Goal: Task Accomplishment & Management: Complete application form

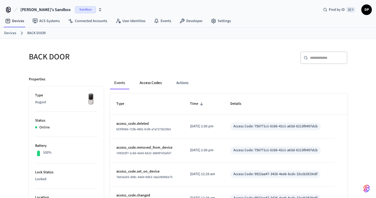
click at [140, 86] on button "Access Codes" at bounding box center [151, 83] width 30 height 13
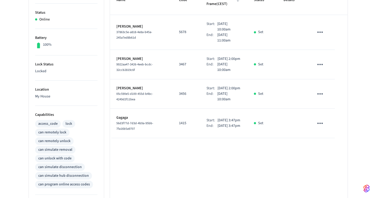
scroll to position [108, 0]
click at [321, 28] on icon "sticky table" at bounding box center [320, 32] width 8 height 8
click at [332, 52] on li "Delete" at bounding box center [333, 54] width 25 height 14
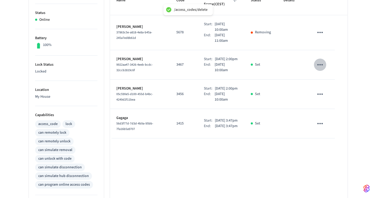
click at [320, 64] on icon "sticky table" at bounding box center [321, 64] width 6 height 1
click at [329, 81] on li "Delete" at bounding box center [334, 85] width 25 height 14
click at [324, 93] on icon "sticky table" at bounding box center [320, 94] width 8 height 8
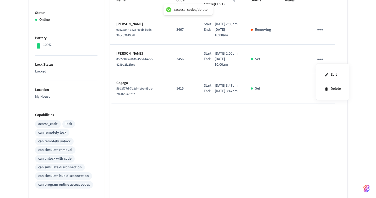
click at [329, 122] on div at bounding box center [188, 99] width 376 height 198
click at [323, 93] on icon "sticky table" at bounding box center [320, 88] width 8 height 8
click at [326, 123] on icon at bounding box center [327, 123] width 2 height 3
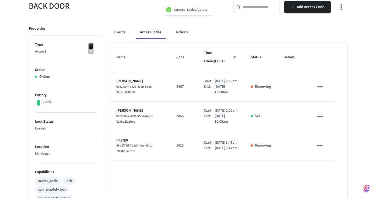
scroll to position [39, 0]
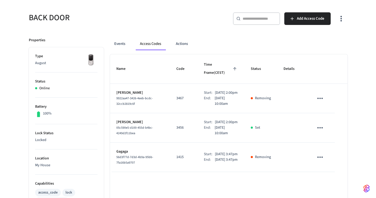
click at [321, 126] on icon "sticky table" at bounding box center [320, 128] width 8 height 8
click at [331, 157] on li "Delete" at bounding box center [333, 157] width 25 height 14
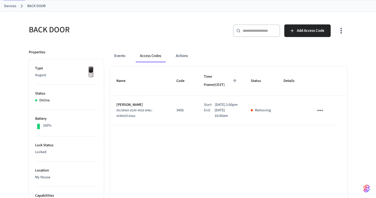
scroll to position [0, 0]
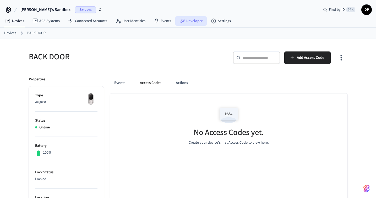
click at [188, 18] on link "Developer" at bounding box center [191, 20] width 31 height 9
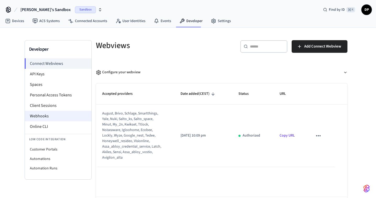
click at [40, 118] on li "Webhooks" at bounding box center [58, 116] width 67 height 10
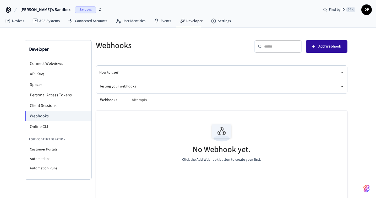
click at [326, 49] on span "Add Webhook" at bounding box center [330, 46] width 23 height 7
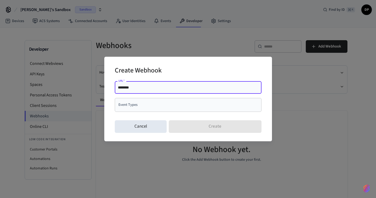
click at [157, 87] on input "********" at bounding box center [188, 87] width 141 height 5
type input "**********"
click at [148, 106] on input "Event Types" at bounding box center [184, 104] width 134 height 9
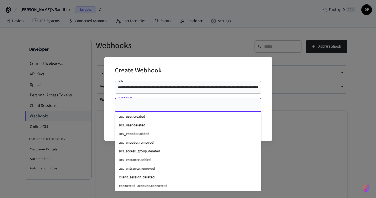
scroll to position [0, 0]
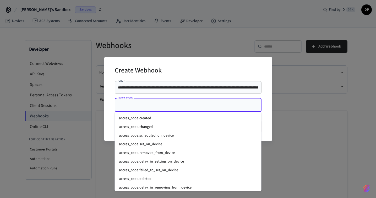
click at [168, 119] on li "access_code.created" at bounding box center [188, 118] width 147 height 9
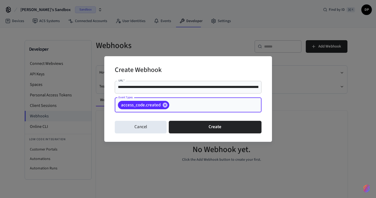
click at [182, 104] on input "Event Types" at bounding box center [207, 104] width 75 height 9
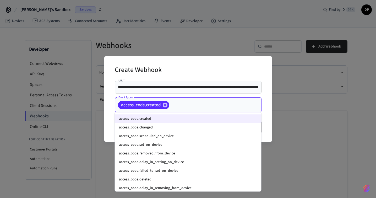
click at [176, 127] on li "access_code.changed" at bounding box center [188, 127] width 147 height 9
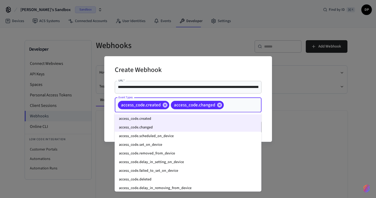
click at [231, 108] on input "Event Types" at bounding box center [235, 104] width 20 height 9
click at [218, 136] on li "access_code.scheduled_on_device" at bounding box center [188, 136] width 147 height 9
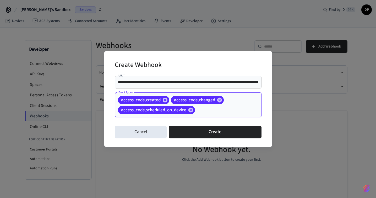
click at [231, 112] on input "Event Types" at bounding box center [220, 109] width 49 height 9
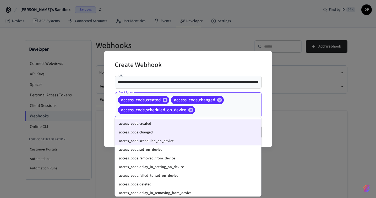
click at [222, 150] on li "access_code.set_on_device" at bounding box center [188, 149] width 147 height 9
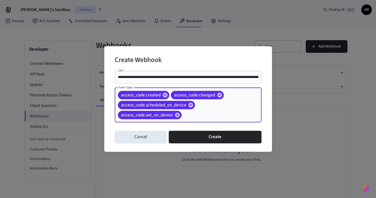
click at [221, 119] on input "Event Types" at bounding box center [214, 114] width 62 height 9
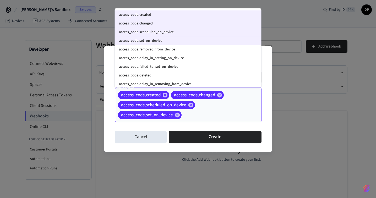
click at [213, 49] on li "access_code.removed_from_device" at bounding box center [188, 49] width 147 height 9
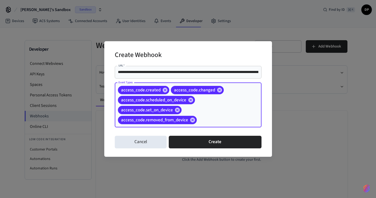
click at [232, 121] on input "Event Types" at bounding box center [221, 119] width 47 height 9
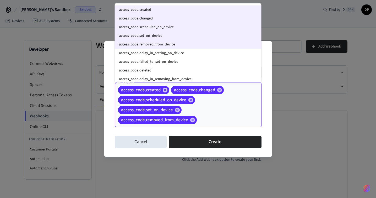
click at [182, 55] on li "access_code.delay_in_setting_on_device" at bounding box center [188, 53] width 147 height 9
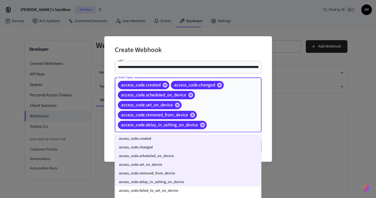
click at [233, 128] on input "Event Types" at bounding box center [226, 124] width 37 height 9
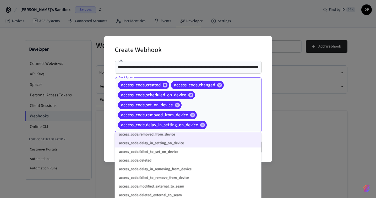
scroll to position [35, 0]
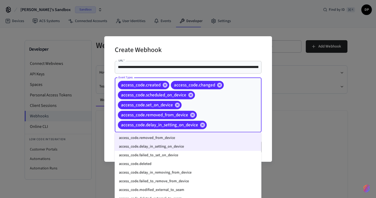
drag, startPoint x: 196, startPoint y: 155, endPoint x: 199, endPoint y: 154, distance: 3.5
click at [199, 154] on li "access_code.failed_to_set_on_device" at bounding box center [188, 155] width 147 height 9
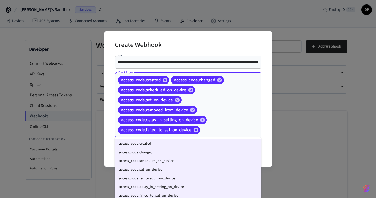
click at [219, 131] on input "Event Types" at bounding box center [223, 129] width 44 height 9
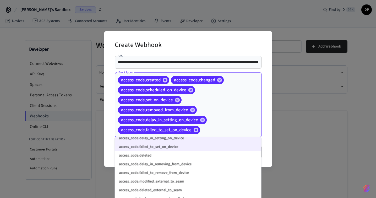
scroll to position [52, 0]
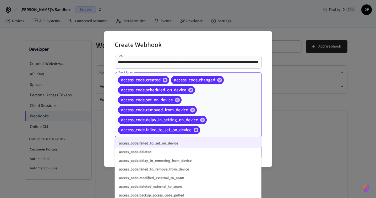
click at [209, 155] on li "access_code.deleted" at bounding box center [188, 152] width 147 height 9
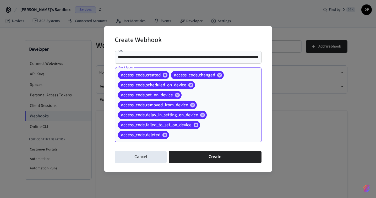
click at [215, 138] on input "Event Types" at bounding box center [207, 134] width 75 height 9
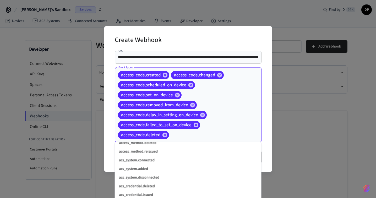
scroll to position [231, 0]
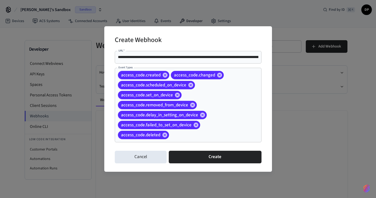
click at [268, 142] on div "**********" at bounding box center [188, 98] width 168 height 145
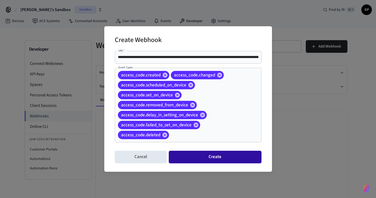
click at [226, 158] on button "Create" at bounding box center [215, 157] width 93 height 13
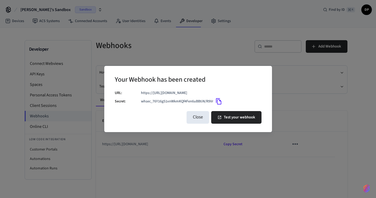
click at [219, 102] on icon "Copy" at bounding box center [219, 101] width 7 height 7
click at [238, 120] on button "Test your webhook" at bounding box center [236, 117] width 50 height 13
click at [203, 117] on button "Close" at bounding box center [198, 117] width 23 height 13
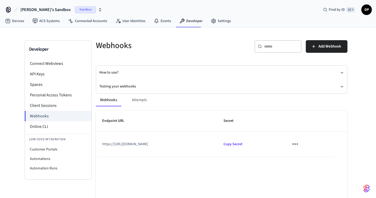
click at [126, 88] on div "Webhooks Attempts Endpoint URL Secret https://[URL][DOMAIN_NAME] Copy Secret Ro…" at bounding box center [219, 168] width 258 height 162
click at [126, 87] on button "Testing your webhooks" at bounding box center [221, 86] width 245 height 14
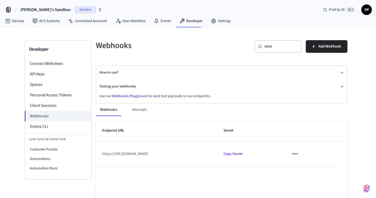
click at [128, 94] on link "Webhooks Playground" at bounding box center [130, 95] width 36 height 5
click at [18, 23] on link "Devices" at bounding box center [14, 20] width 27 height 9
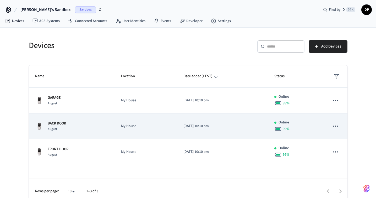
click at [167, 126] on p "My House" at bounding box center [146, 126] width 50 height 6
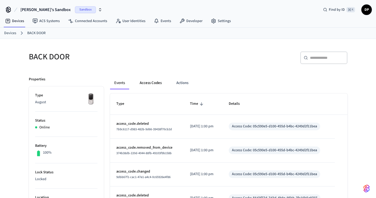
click at [155, 83] on button "Access Codes" at bounding box center [151, 83] width 30 height 13
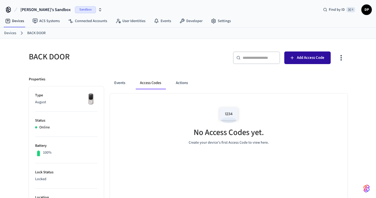
click at [305, 57] on span "Add Access Code" at bounding box center [311, 57] width 28 height 7
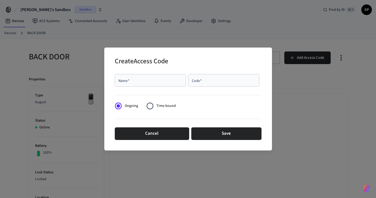
click at [156, 79] on input "Name   *" at bounding box center [150, 80] width 65 height 5
type input "******"
click at [228, 78] on input "Code   *" at bounding box center [224, 80] width 65 height 5
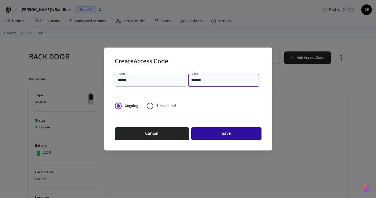
type input "*******"
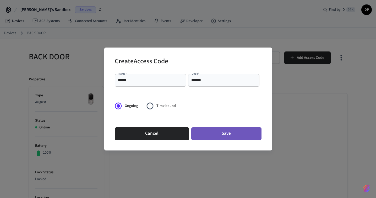
click at [218, 134] on button "Save" at bounding box center [227, 133] width 70 height 13
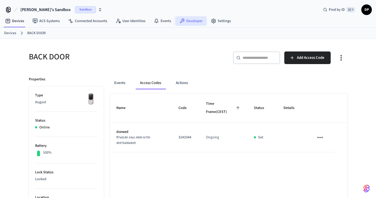
click at [181, 19] on icon at bounding box center [182, 21] width 5 height 5
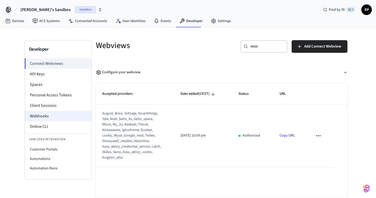
click at [60, 113] on li "Webhooks" at bounding box center [58, 116] width 67 height 10
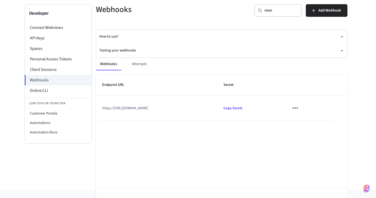
scroll to position [36, 6]
click at [131, 67] on div "Webhooks Attempts" at bounding box center [222, 64] width 252 height 13
click at [135, 61] on div "Webhooks Attempts" at bounding box center [222, 64] width 252 height 13
click at [134, 63] on div "Webhooks Attempts" at bounding box center [222, 64] width 252 height 13
click at [113, 86] on span "Endpoint URL" at bounding box center [116, 85] width 29 height 8
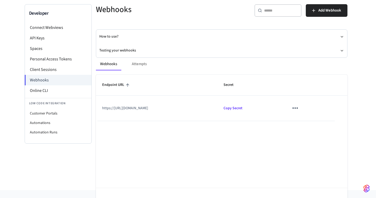
click at [114, 107] on td "https://[URL][DOMAIN_NAME]" at bounding box center [157, 107] width 122 height 25
click at [218, 109] on td "https://[URL][DOMAIN_NAME]" at bounding box center [157, 107] width 122 height 25
click at [302, 108] on button "sticky table" at bounding box center [295, 108] width 12 height 12
click at [260, 140] on div at bounding box center [188, 99] width 376 height 198
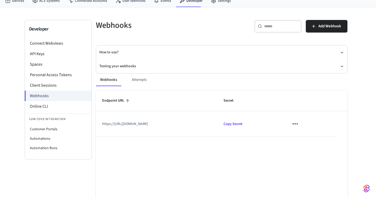
scroll to position [19, 6]
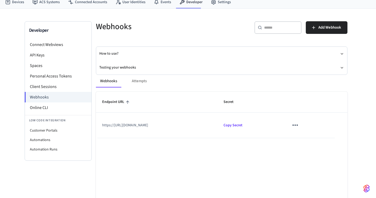
click at [106, 81] on button "Webhooks" at bounding box center [108, 81] width 25 height 13
click at [110, 103] on span "Endpoint URL" at bounding box center [116, 102] width 29 height 8
click at [121, 125] on td "https://[URL][DOMAIN_NAME]" at bounding box center [157, 125] width 122 height 25
click at [108, 56] on button "How to use?" at bounding box center [221, 54] width 245 height 14
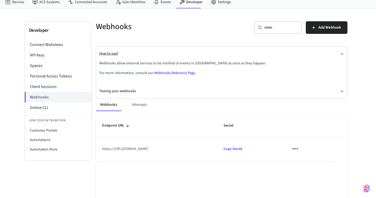
click at [108, 56] on button "How to use?" at bounding box center [221, 54] width 245 height 14
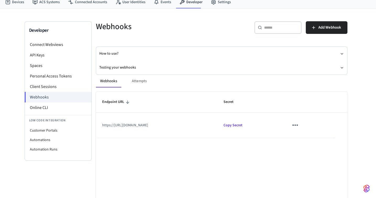
scroll to position [19, 0]
click at [277, 125] on p "Copy Secret" at bounding box center [250, 126] width 53 height 6
click at [69, 107] on li "Online CLI" at bounding box center [58, 107] width 67 height 10
click at [68, 87] on li "Client Sessions" at bounding box center [58, 86] width 67 height 10
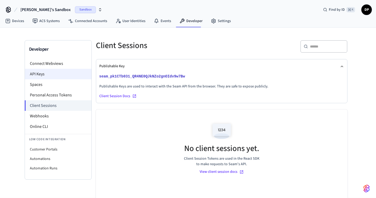
click at [59, 76] on li "API Keys" at bounding box center [58, 74] width 67 height 10
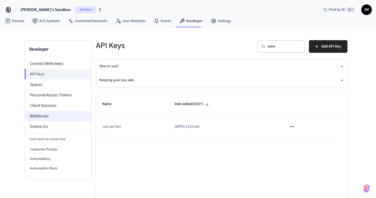
click at [54, 114] on li "Webhooks" at bounding box center [58, 116] width 67 height 10
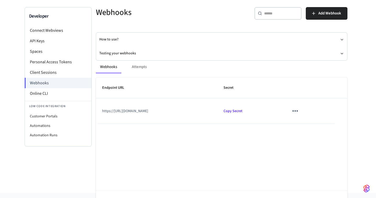
scroll to position [34, 0]
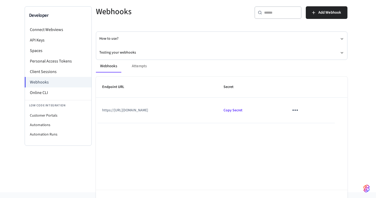
click at [141, 65] on div "Webhooks Attempts" at bounding box center [222, 66] width 252 height 13
click at [115, 68] on button "Webhooks" at bounding box center [108, 66] width 25 height 13
click at [115, 87] on span "Endpoint URL" at bounding box center [116, 87] width 29 height 8
click at [125, 114] on td "https://[URL][DOMAIN_NAME]" at bounding box center [157, 110] width 122 height 25
click at [130, 109] on td "https://[URL][DOMAIN_NAME]" at bounding box center [157, 110] width 122 height 25
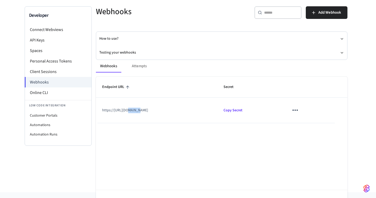
click at [130, 109] on td "https://[URL][DOMAIN_NAME]" at bounding box center [157, 110] width 122 height 25
click at [133, 146] on div "Endpoint URL Secret https://[URL][DOMAIN_NAME] Copy Secret Rows per page: 10 **…" at bounding box center [222, 146] width 252 height 139
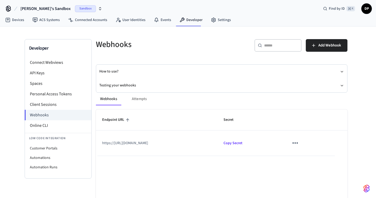
scroll to position [0, 0]
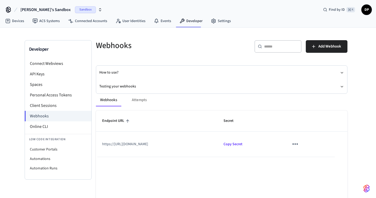
click at [218, 144] on td "https://[URL][DOMAIN_NAME]" at bounding box center [157, 143] width 122 height 25
drag, startPoint x: 318, startPoint y: 144, endPoint x: 214, endPoint y: 145, distance: 104.2
click at [214, 145] on td "https://[URL][DOMAIN_NAME]" at bounding box center [157, 143] width 122 height 25
copy td "https://[URL][DOMAIN_NAME]"
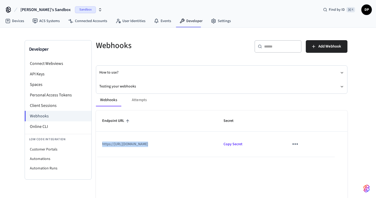
click at [300, 142] on icon "sticky table" at bounding box center [295, 144] width 8 height 8
click at [359, 172] on li "Delete" at bounding box center [355, 174] width 25 height 14
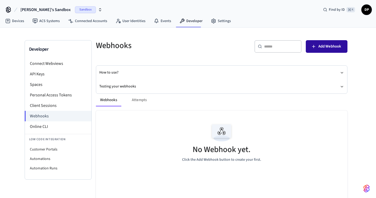
click at [327, 42] on button "Add Webhook" at bounding box center [327, 46] width 42 height 13
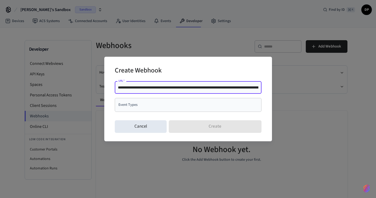
scroll to position [0, 91]
type input "**********"
click at [171, 108] on input "Event Types" at bounding box center [184, 104] width 134 height 9
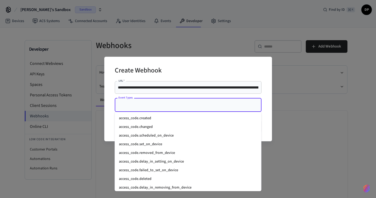
click at [170, 117] on li "access_code.created" at bounding box center [188, 118] width 147 height 9
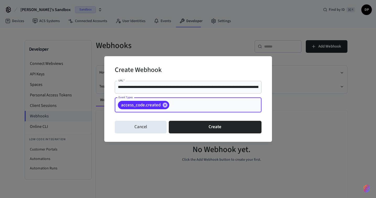
click at [176, 109] on div "access_code.created Event Types" at bounding box center [188, 105] width 147 height 15
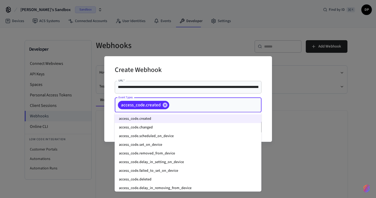
click at [178, 108] on input "Event Types" at bounding box center [207, 104] width 75 height 9
click at [171, 125] on li "access_code.changed" at bounding box center [188, 127] width 147 height 9
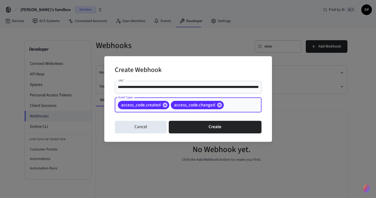
click at [227, 104] on input "Event Types" at bounding box center [235, 104] width 20 height 9
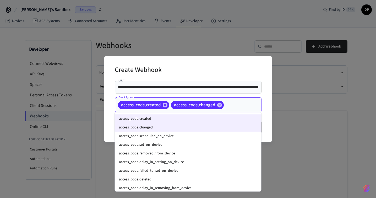
click at [192, 177] on li "access_code.deleted" at bounding box center [188, 179] width 147 height 9
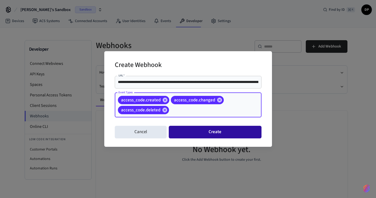
click at [213, 137] on button "Create" at bounding box center [215, 132] width 93 height 13
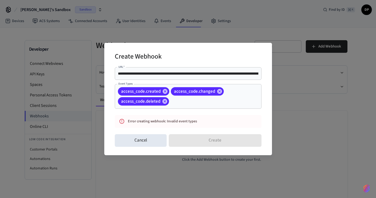
click at [205, 106] on div "access_code.created access_code.changed access_code.deleted Event Types" at bounding box center [188, 96] width 147 height 25
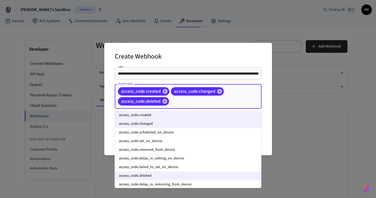
click at [210, 143] on li "access_code.set_on_device" at bounding box center [188, 141] width 147 height 9
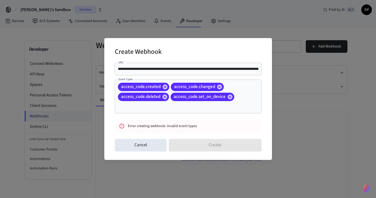
click at [208, 126] on div "Error creating webhook: Invalid event types" at bounding box center [183, 126] width 111 height 10
click at [208, 110] on input "Event Types" at bounding box center [181, 106] width 128 height 9
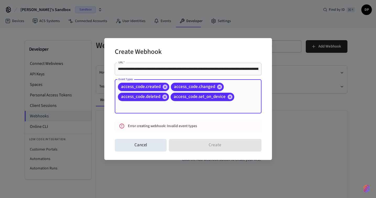
click at [208, 110] on input "Event Types" at bounding box center [181, 106] width 128 height 9
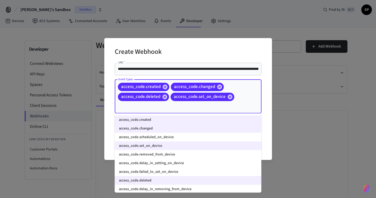
drag, startPoint x: 208, startPoint y: 110, endPoint x: 164, endPoint y: 82, distance: 52.1
click at [164, 82] on div "access_code.created access_code.changed access_code.deleted access_code.set_on_…" at bounding box center [188, 96] width 147 height 34
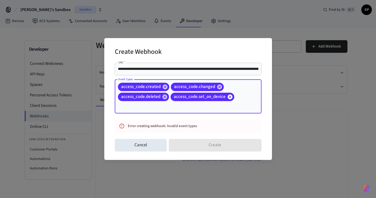
click at [232, 97] on icon at bounding box center [230, 96] width 5 height 5
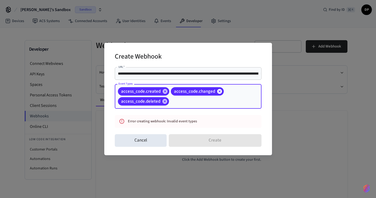
click at [220, 91] on icon at bounding box center [219, 91] width 5 height 5
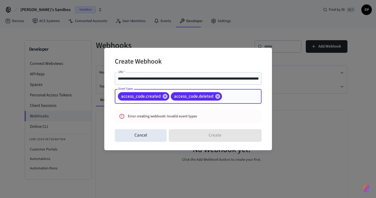
click at [165, 99] on div "access_code.created" at bounding box center [143, 96] width 51 height 8
click at [165, 97] on icon at bounding box center [165, 96] width 6 height 6
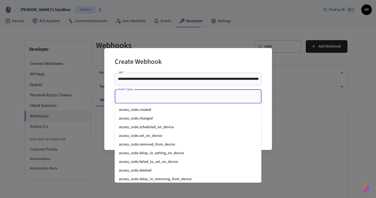
click at [165, 97] on input "Event Types" at bounding box center [184, 96] width 134 height 9
click at [165, 111] on li "access_code.created" at bounding box center [188, 109] width 147 height 9
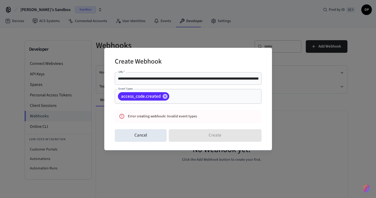
click at [203, 132] on div "Cancel Create" at bounding box center [188, 135] width 147 height 17
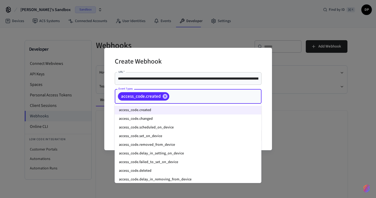
click at [184, 99] on input "Event Types" at bounding box center [207, 96] width 75 height 9
click at [176, 117] on li "access_code.changed" at bounding box center [188, 118] width 147 height 9
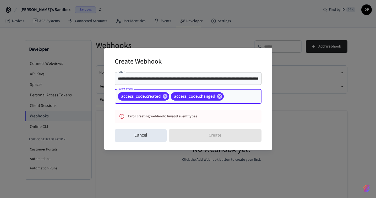
click at [227, 96] on input "Event Types" at bounding box center [235, 96] width 20 height 9
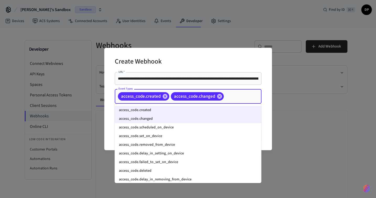
click at [208, 126] on li "access_code.scheduled_on_device" at bounding box center [188, 127] width 147 height 9
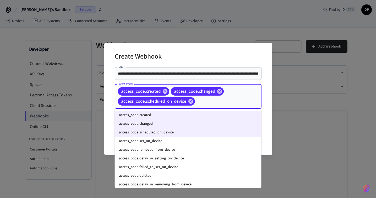
click at [237, 104] on input "Event Types" at bounding box center [220, 101] width 49 height 9
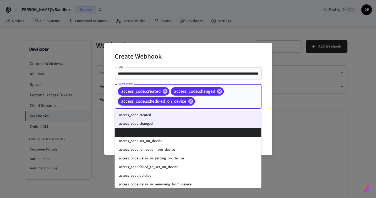
click at [225, 138] on li "access_code.set_on_device" at bounding box center [188, 141] width 147 height 9
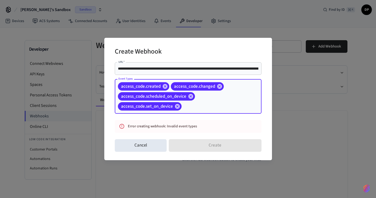
click at [240, 107] on input "Event Types" at bounding box center [214, 106] width 62 height 9
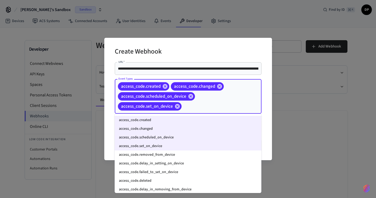
click at [225, 154] on li "access_code.removed_from_device" at bounding box center [188, 154] width 147 height 9
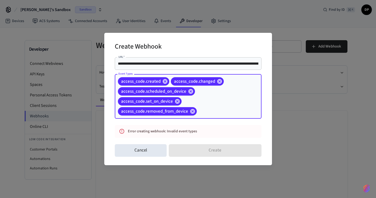
click at [236, 116] on div "access_code.created access_code.changed access_code.scheduled_on_device access_…" at bounding box center [188, 96] width 147 height 45
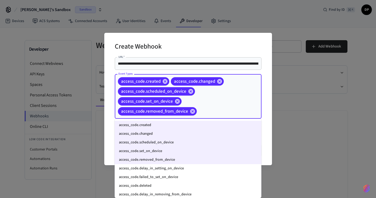
click at [221, 167] on li "access_code.delay_in_setting_on_device" at bounding box center [188, 168] width 147 height 9
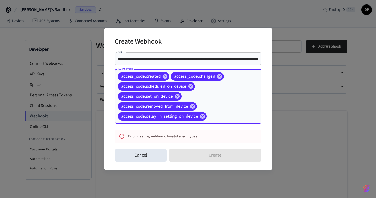
click at [220, 157] on div "Cancel Create" at bounding box center [188, 155] width 147 height 17
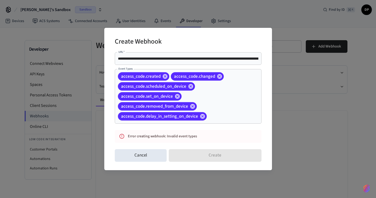
click at [154, 163] on div "Cancel Create" at bounding box center [188, 155] width 147 height 17
click at [154, 159] on button "Cancel" at bounding box center [141, 155] width 52 height 13
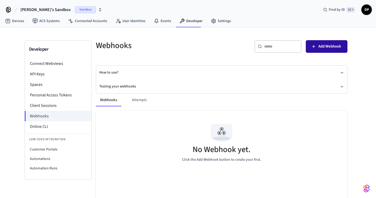
click at [323, 47] on span "Add Webhook" at bounding box center [330, 46] width 23 height 7
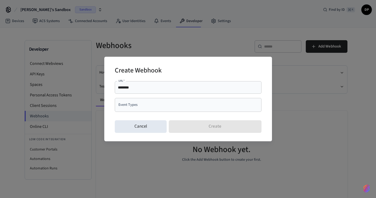
click at [187, 92] on div "******** URL   *" at bounding box center [188, 87] width 147 height 13
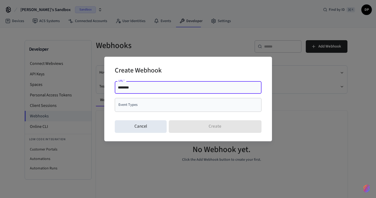
paste input "**********"
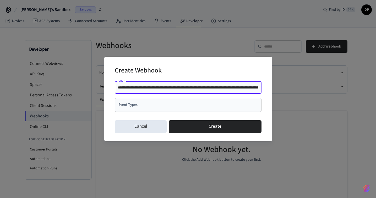
drag, startPoint x: 179, startPoint y: 89, endPoint x: 108, endPoint y: 91, distance: 71.1
click at [108, 91] on div "**********" at bounding box center [188, 99] width 168 height 84
click at [138, 88] on input "**********" at bounding box center [188, 87] width 141 height 5
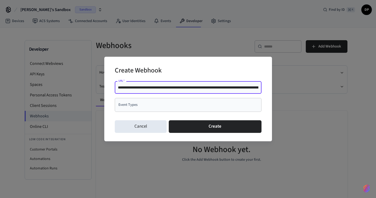
click at [138, 88] on input "**********" at bounding box center [188, 87] width 141 height 5
paste input "text"
click at [142, 109] on input "Event Types" at bounding box center [184, 104] width 134 height 9
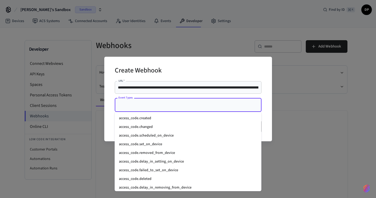
click at [146, 116] on li "access_code.created" at bounding box center [188, 118] width 147 height 9
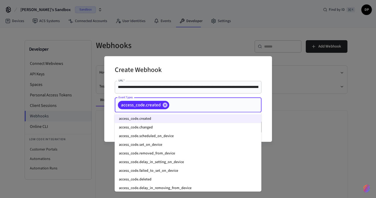
click at [182, 109] on input "Event Types" at bounding box center [207, 104] width 75 height 9
click at [176, 127] on li "access_code.changed" at bounding box center [188, 127] width 147 height 9
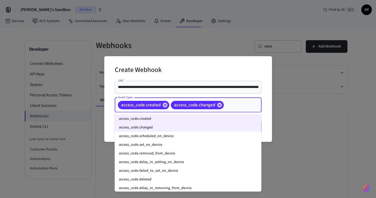
click at [227, 106] on input "Event Types" at bounding box center [235, 104] width 20 height 9
click at [204, 138] on li "access_code.scheduled_on_device" at bounding box center [188, 136] width 147 height 9
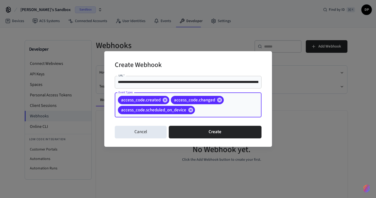
click at [248, 106] on div "access_code.created access_code.changed access_code.scheduled_on_device Event T…" at bounding box center [188, 105] width 147 height 25
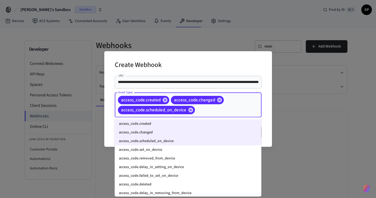
click at [205, 148] on li "access_code.set_on_device" at bounding box center [188, 149] width 147 height 9
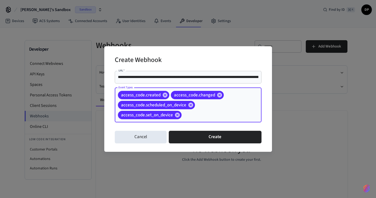
click at [224, 124] on div "**********" at bounding box center [188, 99] width 147 height 60
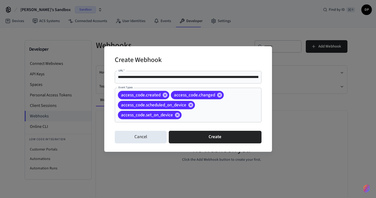
click at [226, 119] on div "access_code.created access_code.changed access_code.scheduled_on_device access_…" at bounding box center [188, 105] width 147 height 35
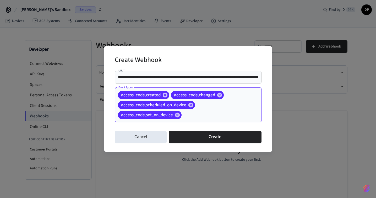
click at [220, 117] on input "Event Types" at bounding box center [214, 114] width 62 height 9
click at [218, 118] on input "Event Types" at bounding box center [214, 114] width 62 height 9
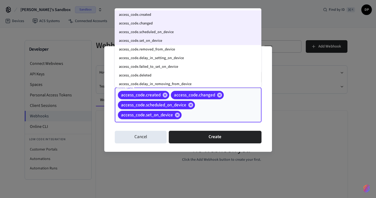
click at [198, 50] on li "access_code.removed_from_device" at bounding box center [188, 49] width 147 height 9
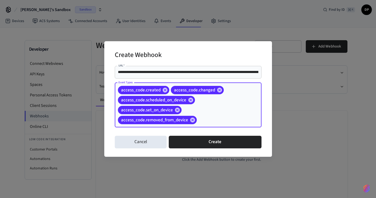
click at [212, 119] on input "Event Types" at bounding box center [221, 119] width 47 height 9
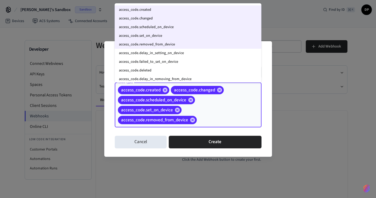
click at [196, 73] on li "access_code.deleted" at bounding box center [188, 70] width 147 height 9
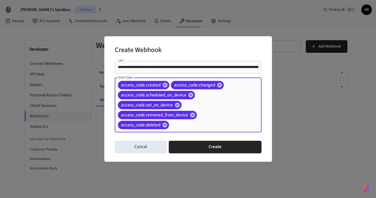
click at [218, 140] on div "Cancel Create" at bounding box center [188, 147] width 147 height 17
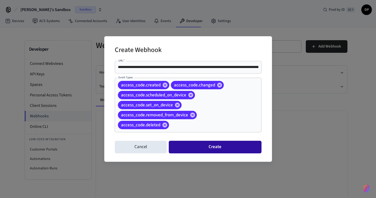
click at [217, 147] on button "Create" at bounding box center [215, 147] width 93 height 13
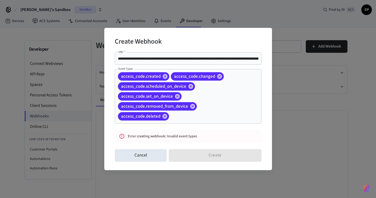
click at [129, 58] on input "**********" at bounding box center [188, 58] width 141 height 5
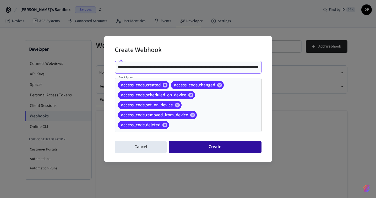
type input "**********"
click at [199, 145] on button "Create" at bounding box center [215, 147] width 93 height 13
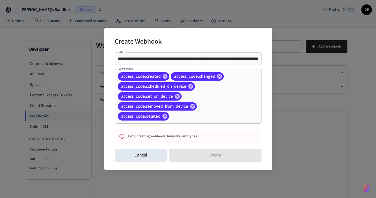
click at [183, 56] on input "**********" at bounding box center [188, 58] width 141 height 5
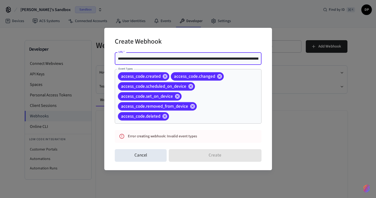
scroll to position [0, 2]
drag, startPoint x: 183, startPoint y: 56, endPoint x: 256, endPoint y: 49, distance: 73.5
click at [256, 49] on div "**********" at bounding box center [188, 99] width 168 height 142
click at [152, 156] on button "Cancel" at bounding box center [141, 155] width 52 height 13
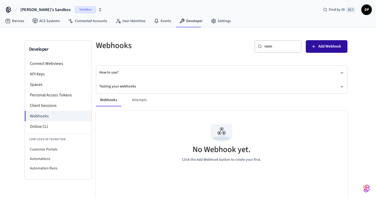
click at [334, 41] on button "Add Webhook" at bounding box center [327, 46] width 42 height 13
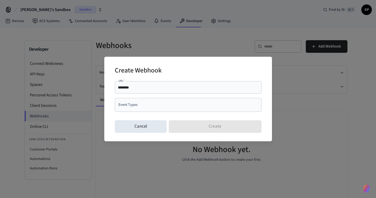
click at [171, 90] on div "******** URL   *" at bounding box center [188, 87] width 147 height 13
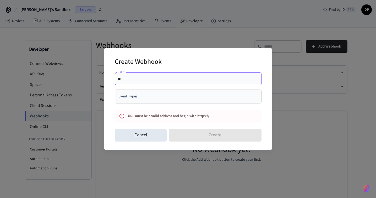
type input "*"
paste input "**********"
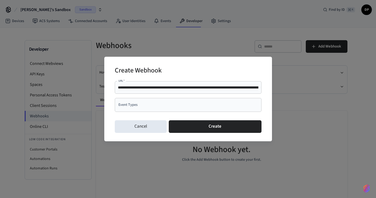
drag, startPoint x: 172, startPoint y: 84, endPoint x: 95, endPoint y: 84, distance: 77.4
click at [95, 84] on div "**********" at bounding box center [188, 99] width 376 height 198
click at [129, 87] on input "**********" at bounding box center [188, 87] width 141 height 5
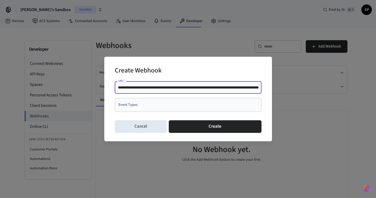
click at [239, 87] on input "**********" at bounding box center [188, 87] width 141 height 5
drag, startPoint x: 239, startPoint y: 87, endPoint x: 274, endPoint y: 87, distance: 34.9
click at [274, 87] on div "**********" at bounding box center [188, 99] width 376 height 198
type input "**********"
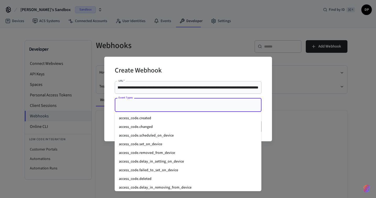
click at [183, 104] on input "Event Types" at bounding box center [184, 104] width 134 height 9
click at [175, 123] on li "access_code.changed" at bounding box center [188, 127] width 147 height 9
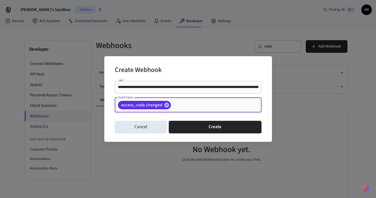
click at [181, 107] on input "Event Types" at bounding box center [208, 104] width 73 height 9
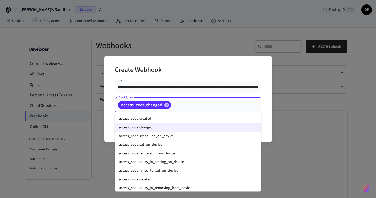
click at [177, 116] on li "access_code.created" at bounding box center [188, 118] width 147 height 9
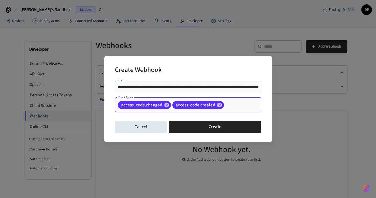
click at [236, 105] on input "Event Types" at bounding box center [235, 104] width 20 height 9
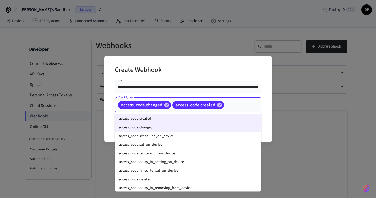
click at [182, 178] on li "access_code.deleted" at bounding box center [188, 179] width 147 height 9
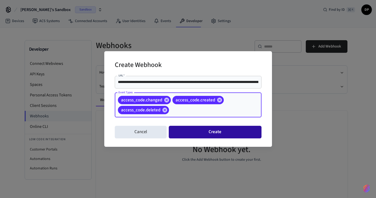
click at [224, 134] on button "Create" at bounding box center [215, 132] width 93 height 13
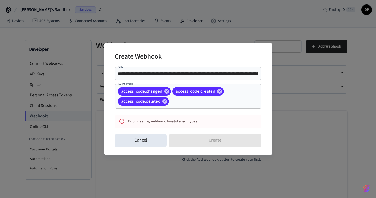
click at [177, 102] on input "Event Types" at bounding box center [207, 101] width 75 height 9
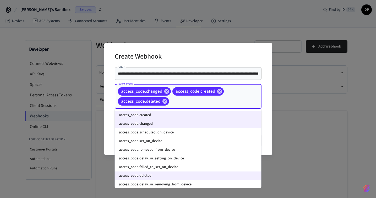
click at [180, 133] on li "access_code.scheduled_on_device" at bounding box center [188, 132] width 147 height 9
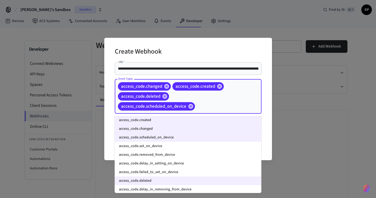
click at [203, 107] on input "Event Types" at bounding box center [220, 106] width 49 height 9
click at [193, 145] on li "access_code.set_on_device" at bounding box center [188, 146] width 147 height 9
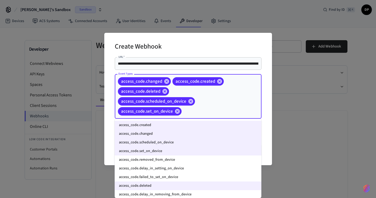
click at [218, 113] on input "Event Types" at bounding box center [214, 111] width 62 height 9
click at [175, 160] on li "access_code.removed_from_device" at bounding box center [188, 159] width 147 height 9
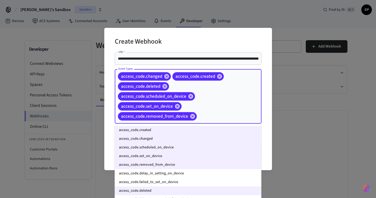
click at [221, 118] on input "Event Types" at bounding box center [221, 116] width 47 height 9
click at [185, 177] on li "access_code.delay_in_setting_on_device" at bounding box center [188, 173] width 147 height 9
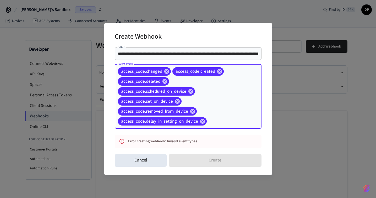
click at [219, 122] on input "Event Types" at bounding box center [226, 121] width 37 height 9
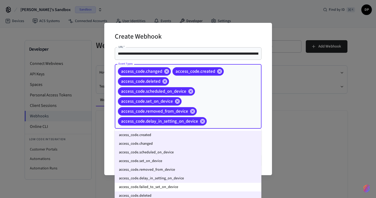
click at [183, 190] on li "access_code.failed_to_set_on_device" at bounding box center [188, 187] width 147 height 9
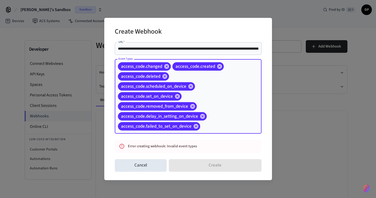
click at [219, 129] on input "Event Types" at bounding box center [223, 126] width 44 height 9
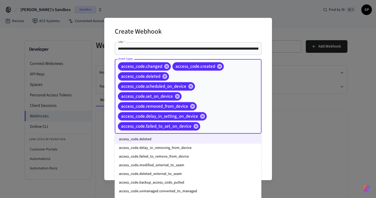
scroll to position [62, 0]
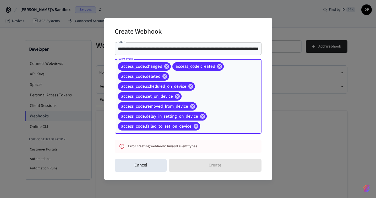
click at [221, 129] on input "Event Types" at bounding box center [223, 126] width 44 height 9
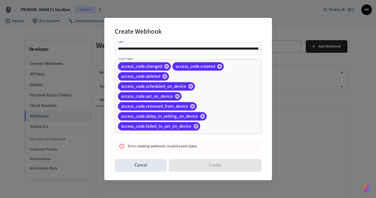
click at [220, 163] on div "Cancel Create" at bounding box center [188, 165] width 147 height 17
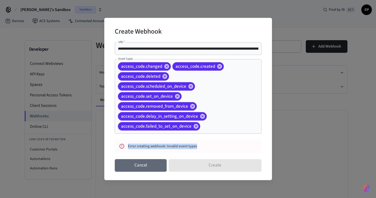
click at [159, 165] on button "Cancel" at bounding box center [141, 165] width 52 height 13
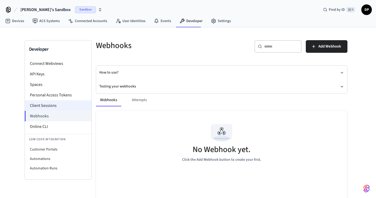
click at [59, 105] on li "Client Sessions" at bounding box center [58, 105] width 67 height 10
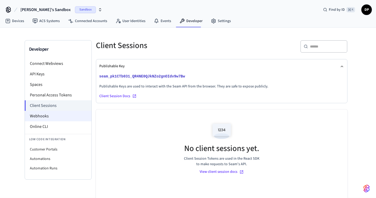
click at [55, 114] on li "Webhooks" at bounding box center [58, 116] width 67 height 10
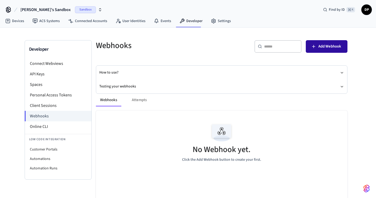
click at [334, 45] on span "Add Webhook" at bounding box center [330, 46] width 23 height 7
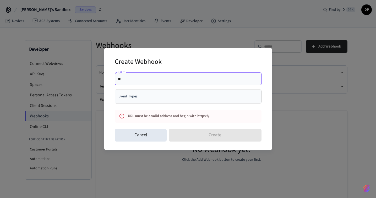
type input "*"
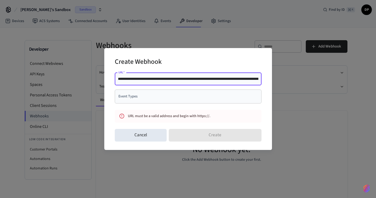
scroll to position [0, 80]
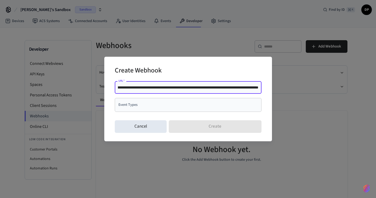
click at [151, 90] on div "**********" at bounding box center [188, 87] width 147 height 13
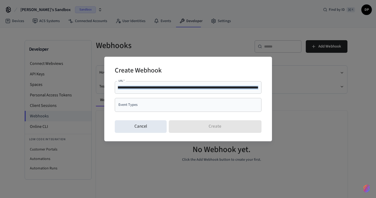
scroll to position [0, 0]
drag, startPoint x: 151, startPoint y: 90, endPoint x: 105, endPoint y: 90, distance: 45.1
click at [105, 90] on div "**********" at bounding box center [188, 99] width 168 height 84
click at [143, 86] on input "**********" at bounding box center [188, 87] width 141 height 5
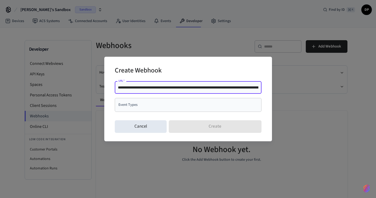
type input "**********"
click at [188, 106] on input "Event Types" at bounding box center [184, 104] width 134 height 9
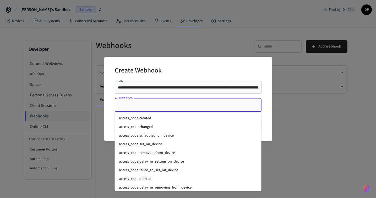
click at [178, 117] on li "access_code.created" at bounding box center [188, 118] width 147 height 9
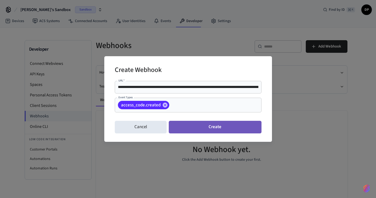
click at [190, 124] on button "Create" at bounding box center [215, 127] width 93 height 13
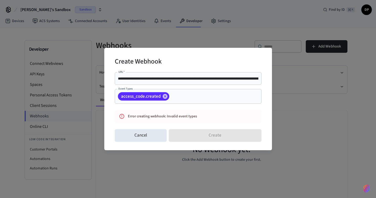
click at [200, 118] on div "Error creating webhook: Invalid event types" at bounding box center [183, 116] width 111 height 10
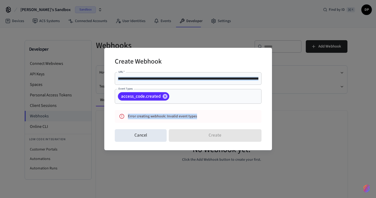
drag, startPoint x: 200, startPoint y: 118, endPoint x: 114, endPoint y: 76, distance: 95.6
click at [114, 76] on div "**********" at bounding box center [188, 99] width 168 height 102
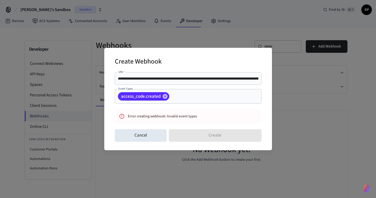
click at [151, 58] on h2 "Create Webhook" at bounding box center [138, 62] width 47 height 16
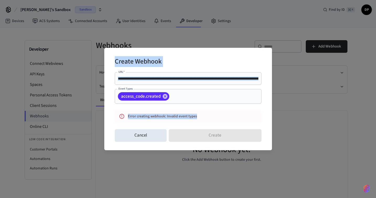
drag, startPoint x: 114, startPoint y: 56, endPoint x: 207, endPoint y: 125, distance: 115.8
click at [207, 125] on div "**********" at bounding box center [188, 99] width 168 height 102
copy div "Create Webhook URL   * URL   * Event Types access_code.created Event Types Erro…"
click at [185, 79] on input "**********" at bounding box center [188, 78] width 141 height 5
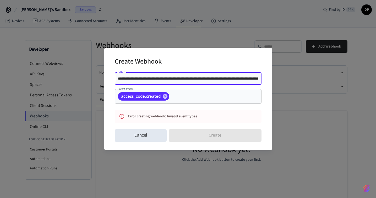
click at [185, 79] on input "**********" at bounding box center [188, 78] width 141 height 5
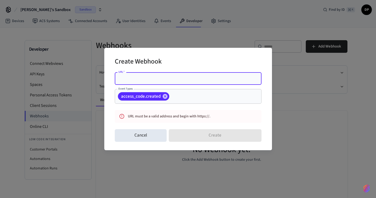
paste input "**********"
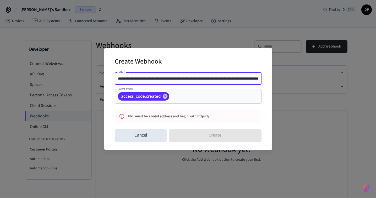
scroll to position [0, 65]
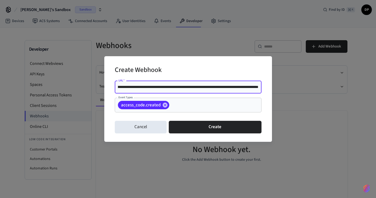
type input "**********"
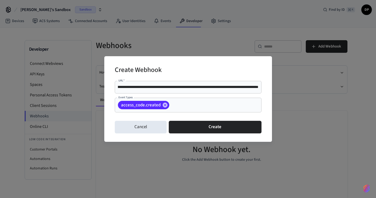
scroll to position [0, 0]
drag, startPoint x: 156, startPoint y: 84, endPoint x: 105, endPoint y: 88, distance: 51.4
click at [105, 88] on div "**********" at bounding box center [188, 98] width 168 height 85
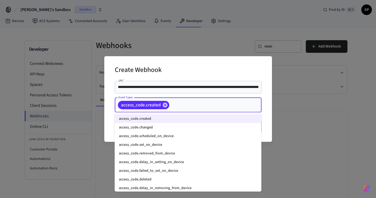
click at [173, 107] on input "Event Types" at bounding box center [207, 104] width 75 height 9
click at [172, 128] on li "access_code.changed" at bounding box center [188, 127] width 147 height 9
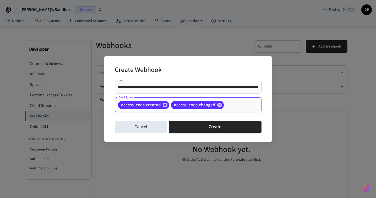
click at [230, 106] on input "Event Types" at bounding box center [235, 104] width 20 height 9
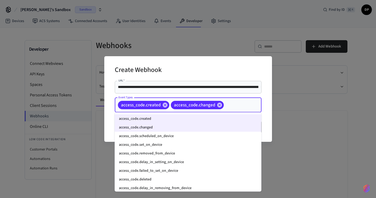
click at [198, 177] on li "access_code.deleted" at bounding box center [188, 179] width 147 height 9
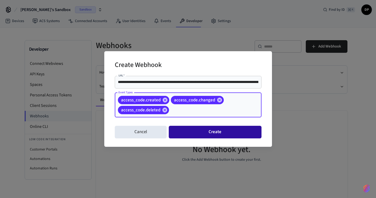
click at [222, 132] on button "Create" at bounding box center [215, 132] width 93 height 13
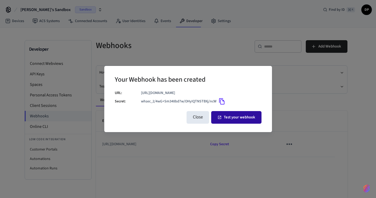
click at [232, 116] on button "Test your webhook" at bounding box center [236, 117] width 50 height 13
click at [224, 117] on button "Test your webhook" at bounding box center [236, 117] width 50 height 13
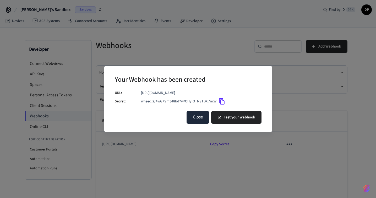
click at [197, 116] on button "Close" at bounding box center [198, 117] width 23 height 13
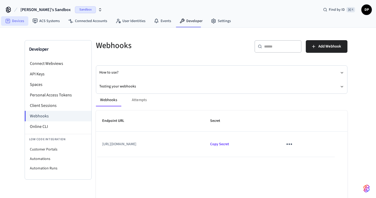
click at [23, 22] on link "Devices" at bounding box center [14, 20] width 27 height 9
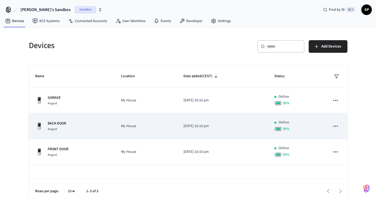
click at [135, 133] on td "My House" at bounding box center [146, 126] width 62 height 26
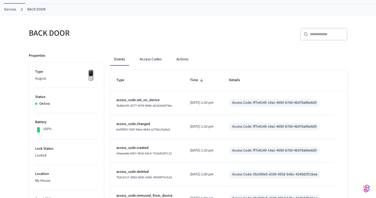
scroll to position [32, 0]
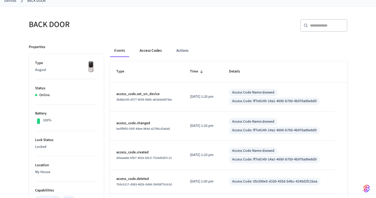
click at [150, 51] on button "Access Codes" at bounding box center [151, 50] width 30 height 13
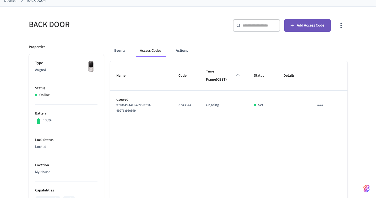
click at [316, 28] on span "Add Access Code" at bounding box center [311, 25] width 28 height 7
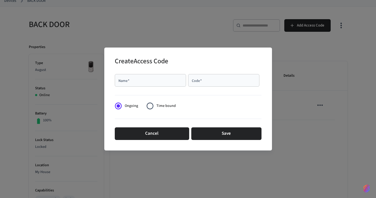
click at [174, 80] on input "Name   *" at bounding box center [150, 80] width 65 height 5
type input "******"
click at [226, 81] on input "Code   *" at bounding box center [224, 80] width 65 height 5
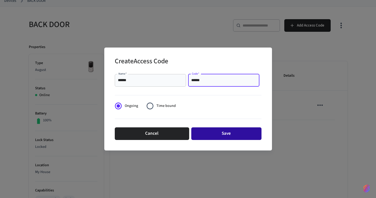
type input "******"
click at [230, 137] on button "Save" at bounding box center [227, 133] width 70 height 13
